Goal: Information Seeking & Learning: Learn about a topic

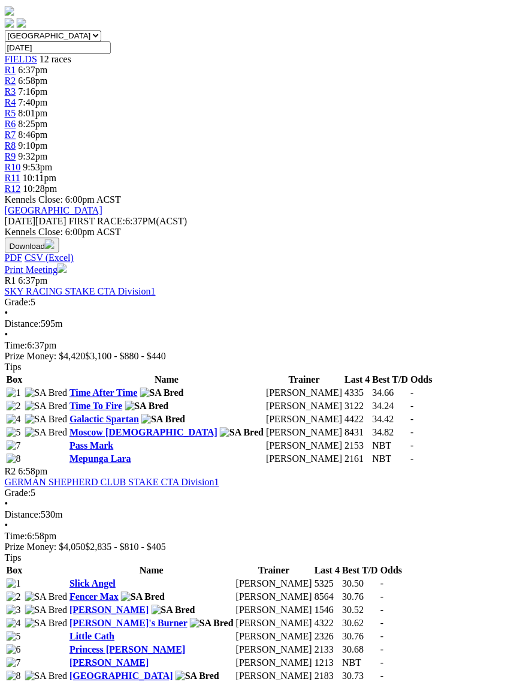
scroll to position [335, 15]
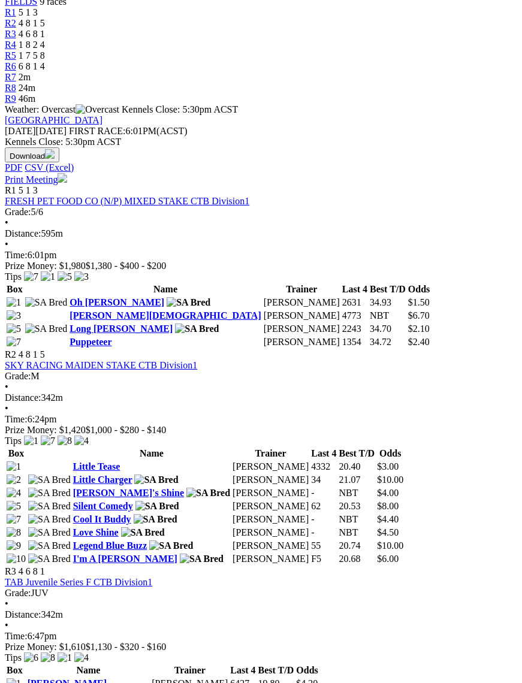
scroll to position [446, 0]
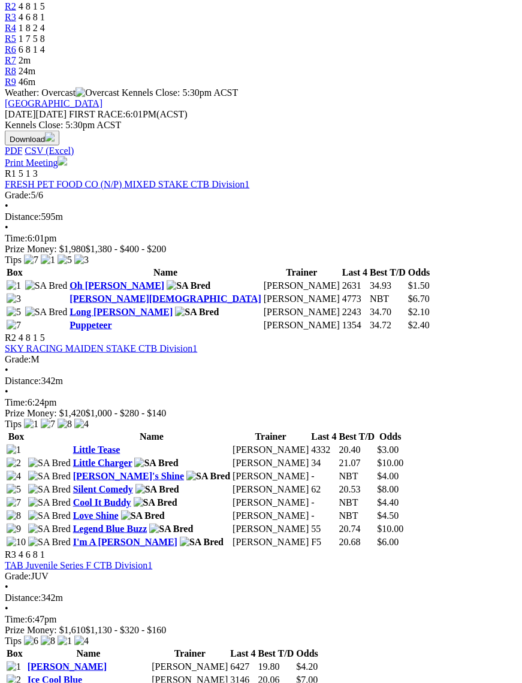
click at [41, 593] on span "Distance:" at bounding box center [23, 598] width 36 height 10
click at [152, 561] on link "TAB Juvenile Series F CTB Division1" at bounding box center [78, 566] width 147 height 10
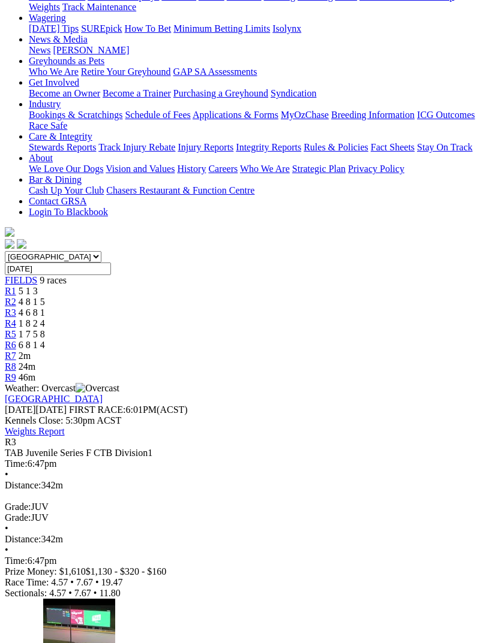
scroll to position [159, 0]
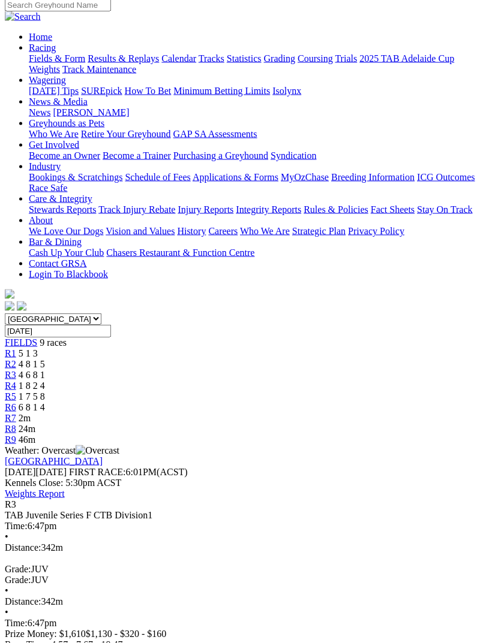
scroll to position [0, 0]
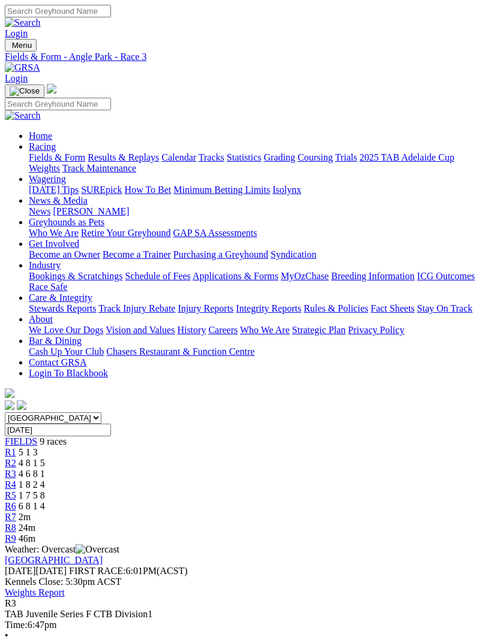
click at [16, 480] on span "R4" at bounding box center [10, 485] width 11 height 10
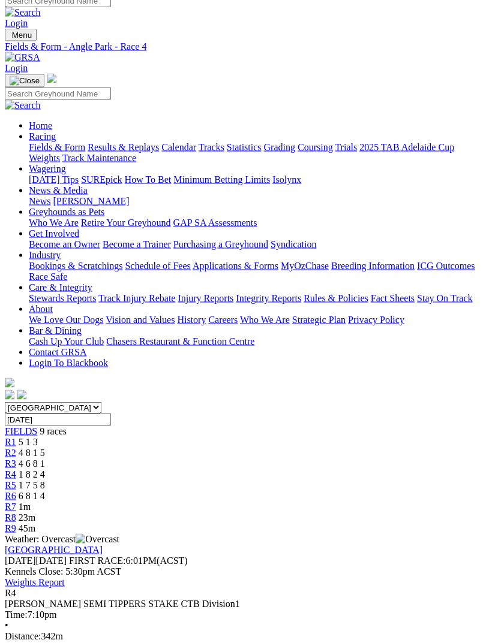
scroll to position [11, 0]
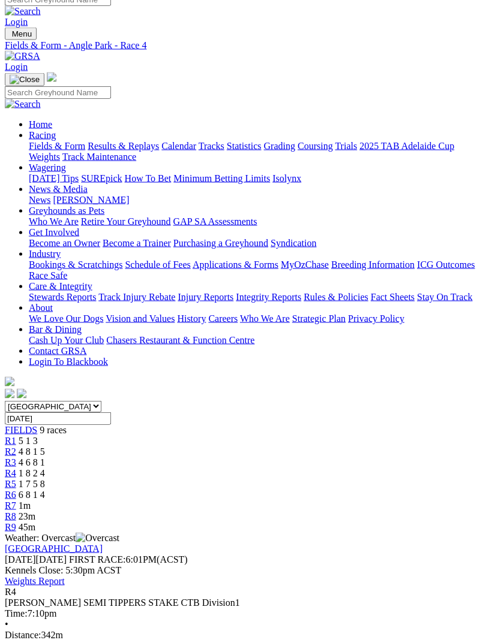
click at [16, 479] on link "R5" at bounding box center [10, 484] width 11 height 10
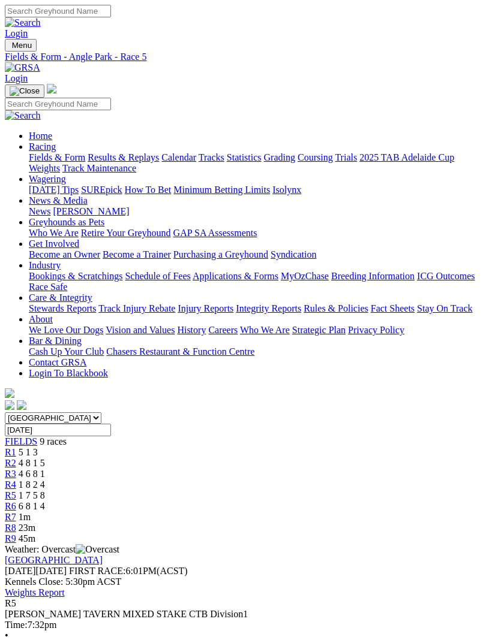
click at [16, 501] on span "R6" at bounding box center [10, 506] width 11 height 10
click at [16, 458] on link "R2" at bounding box center [10, 463] width 11 height 10
click at [16, 469] on span "R3" at bounding box center [10, 474] width 11 height 10
click at [16, 512] on span "R7" at bounding box center [10, 517] width 11 height 10
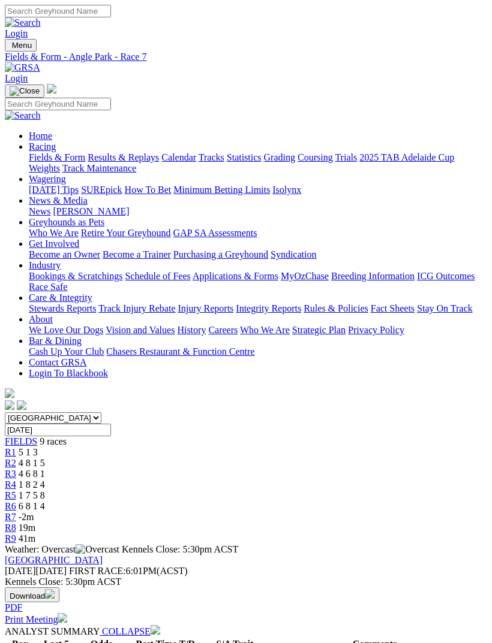
click at [16, 501] on span "R6" at bounding box center [10, 506] width 11 height 10
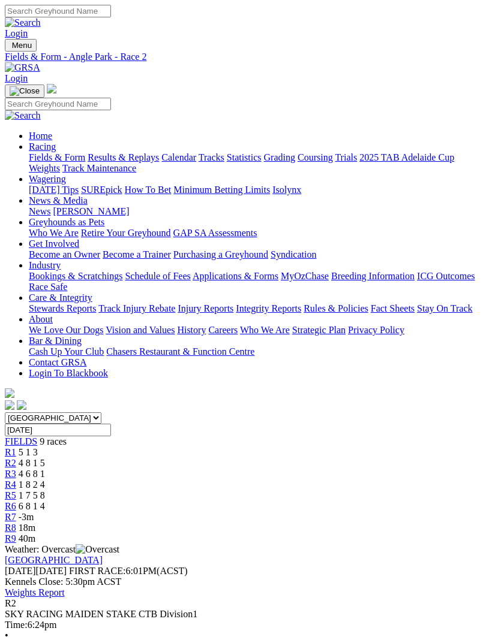
click at [10, 48] on img "Toggle navigation" at bounding box center [10, 48] width 0 height 0
click at [85, 161] on link "Fields & Form" at bounding box center [57, 157] width 56 height 10
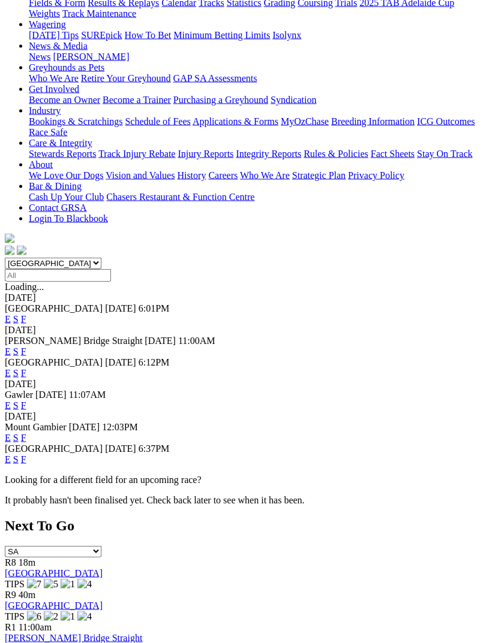
scroll to position [155, 0]
click at [26, 454] on link "F" at bounding box center [23, 459] width 5 height 10
